Goal: Browse casually

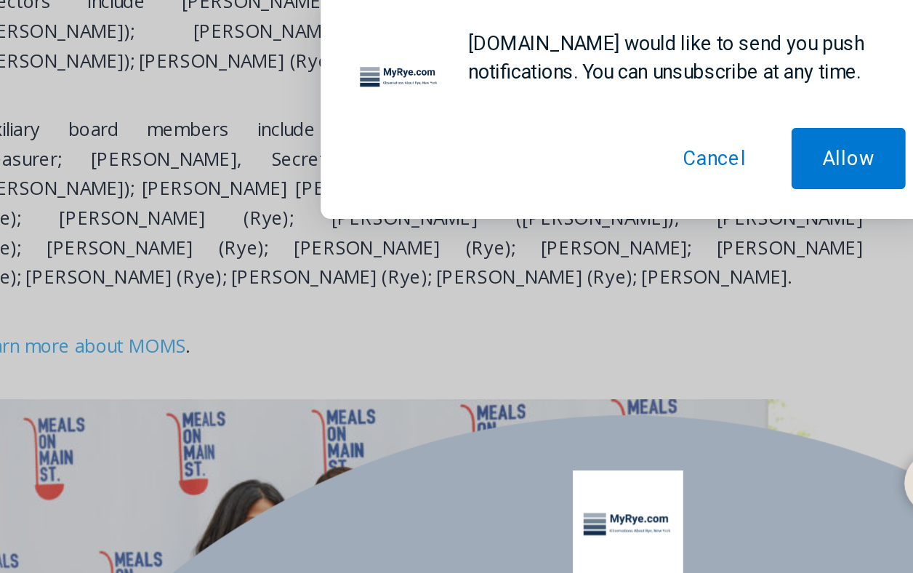
scroll to position [1244, 0]
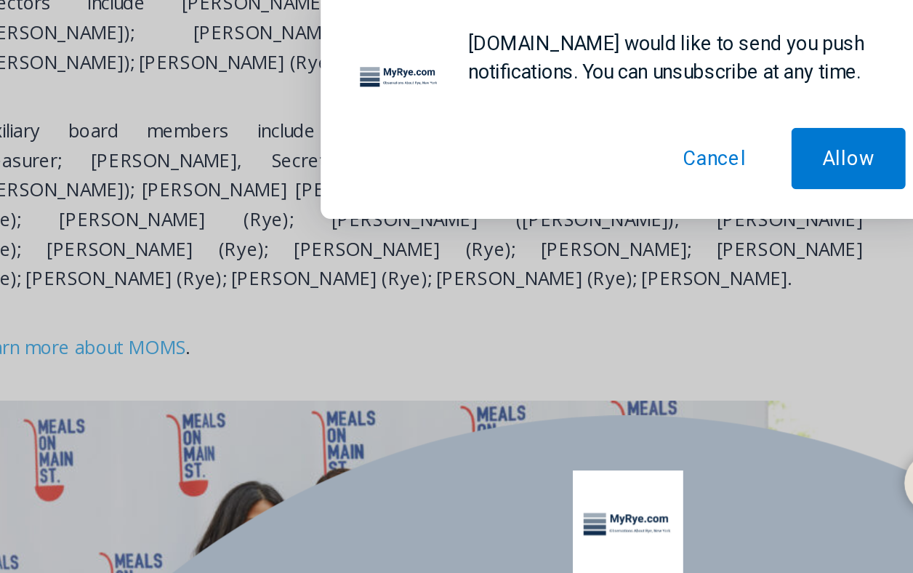
click at [517, 98] on button "Cancel" at bounding box center [508, 94] width 74 height 36
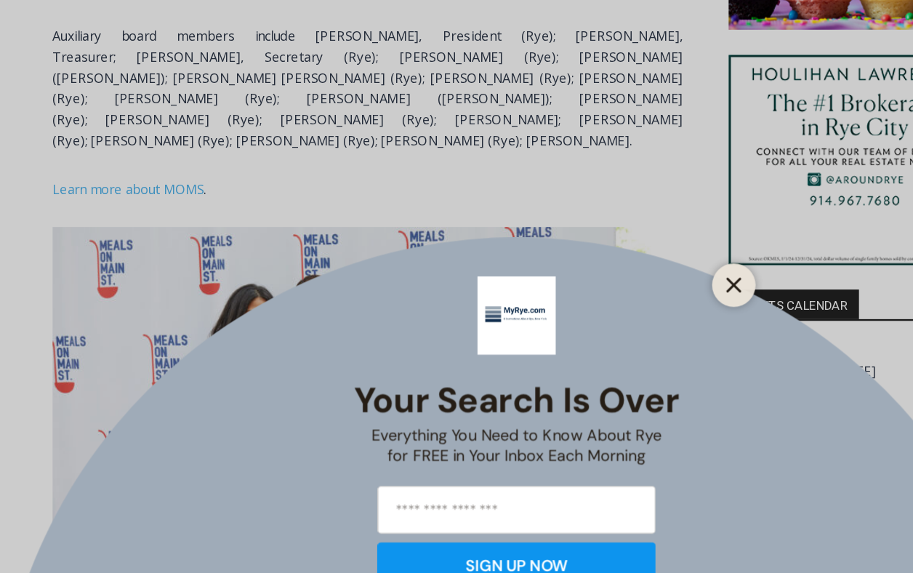
click at [637, 287] on icon "Close" at bounding box center [638, 285] width 13 height 13
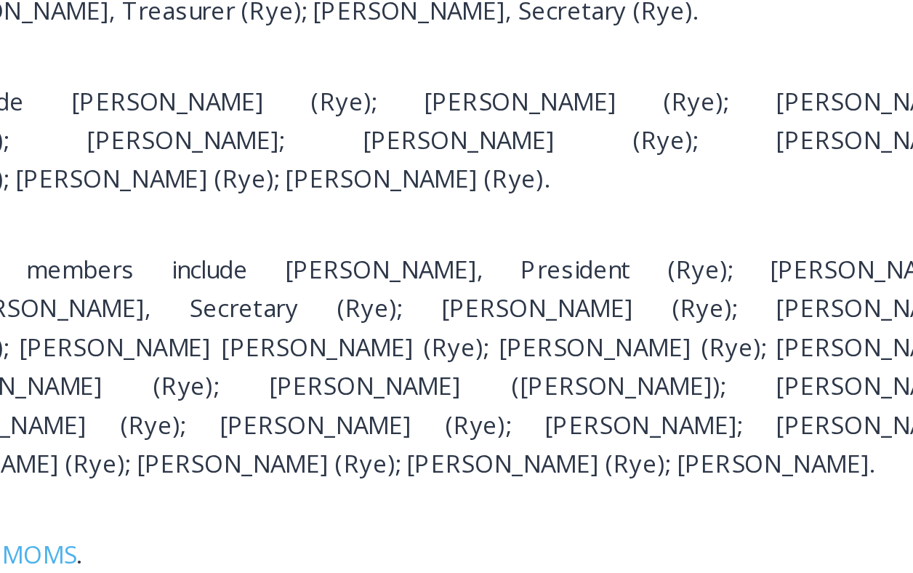
scroll to position [1199, 0]
